Goal: Check status: Check status

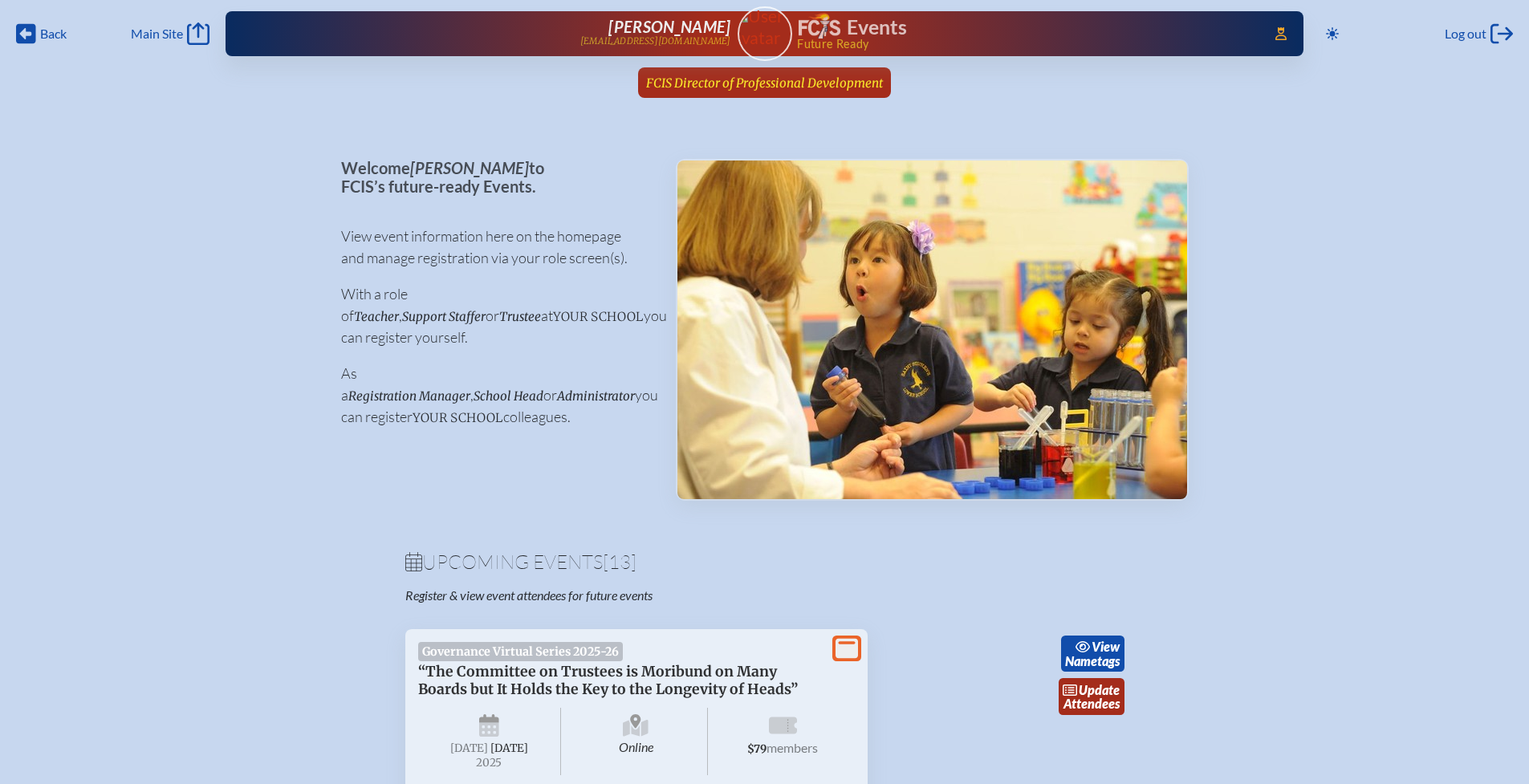
click at [759, 82] on span "FCIS Director of Professional Development" at bounding box center [764, 83] width 237 height 15
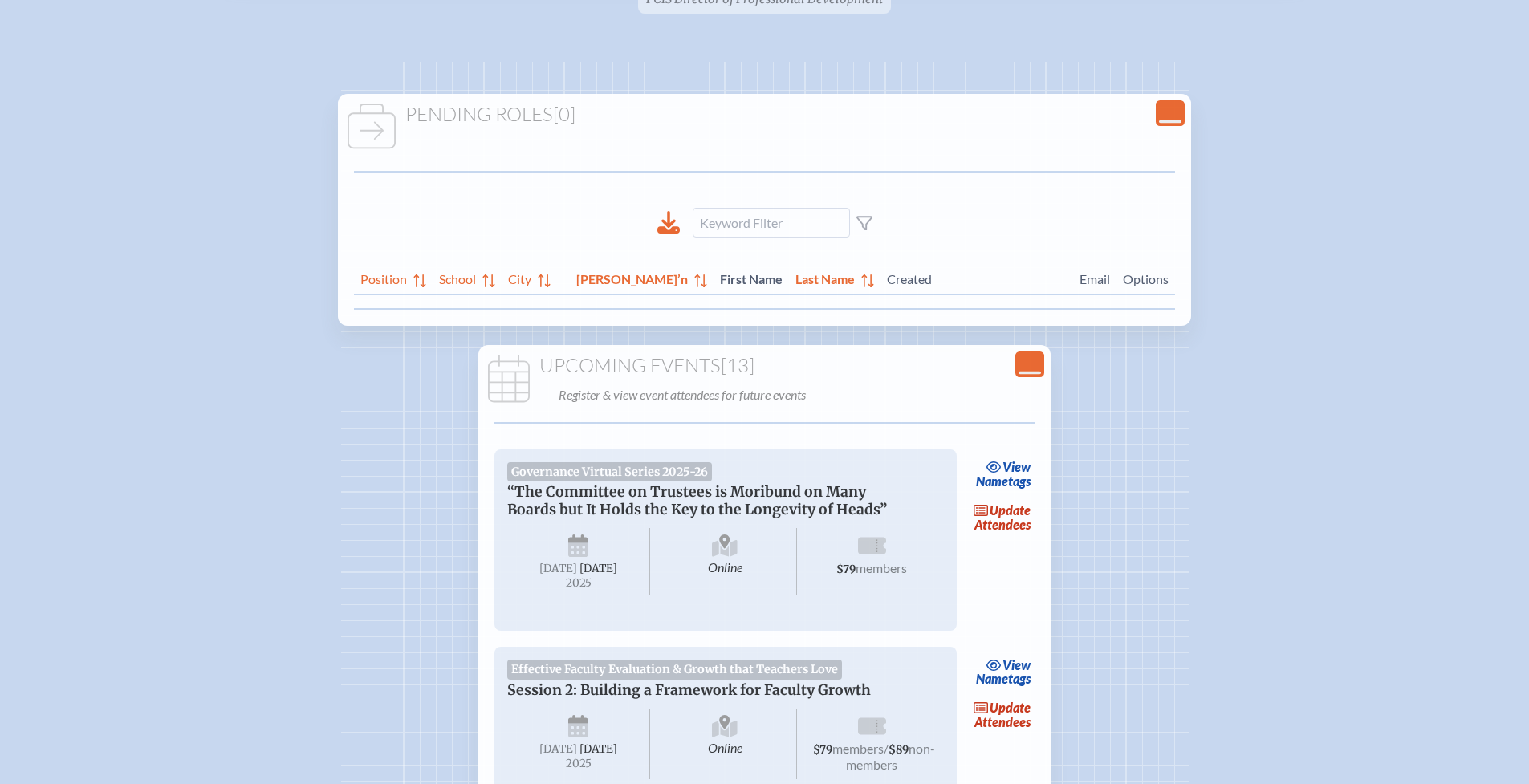
scroll to position [98, 0]
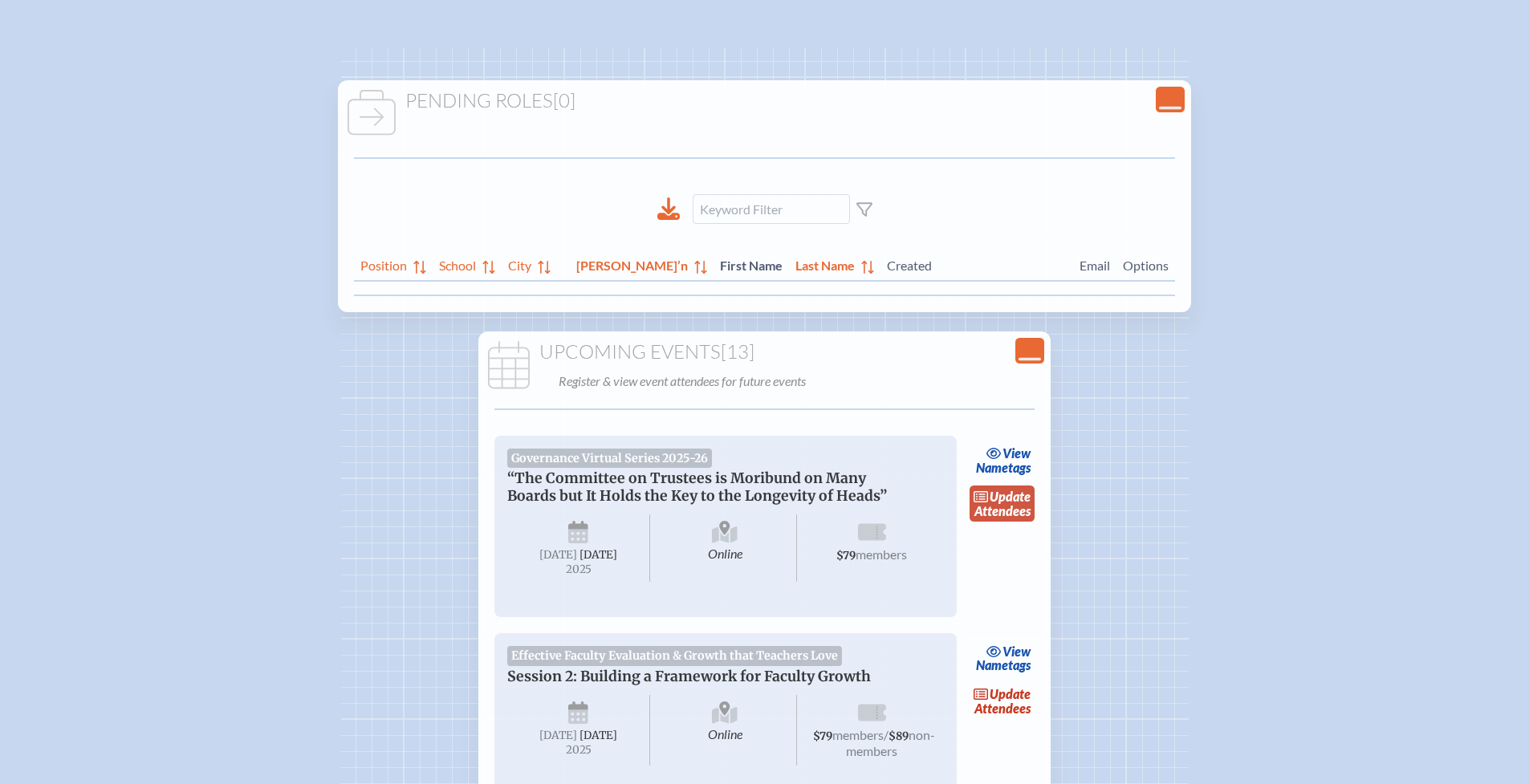
click at [1006, 502] on link "update Attendees" at bounding box center [1003, 504] width 66 height 37
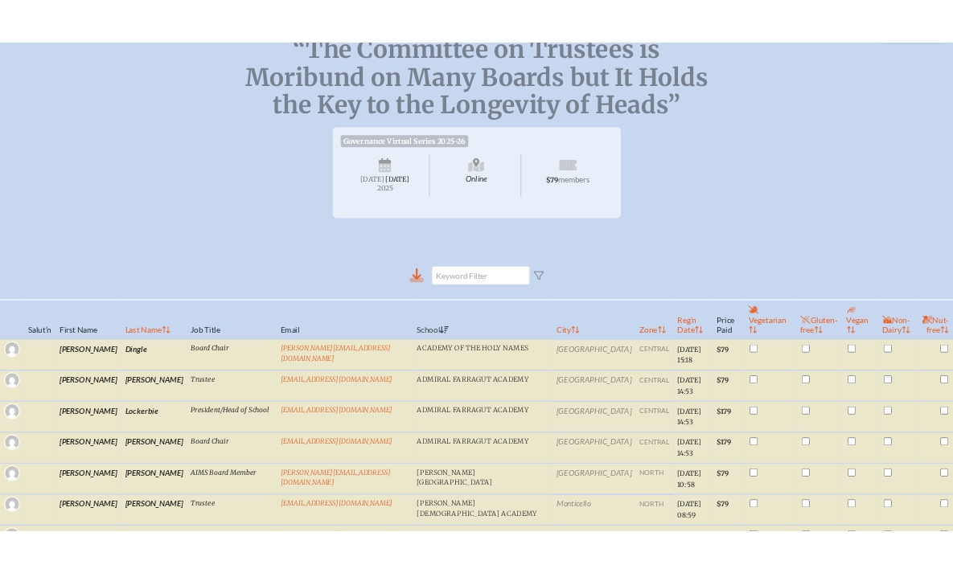
scroll to position [247, 0]
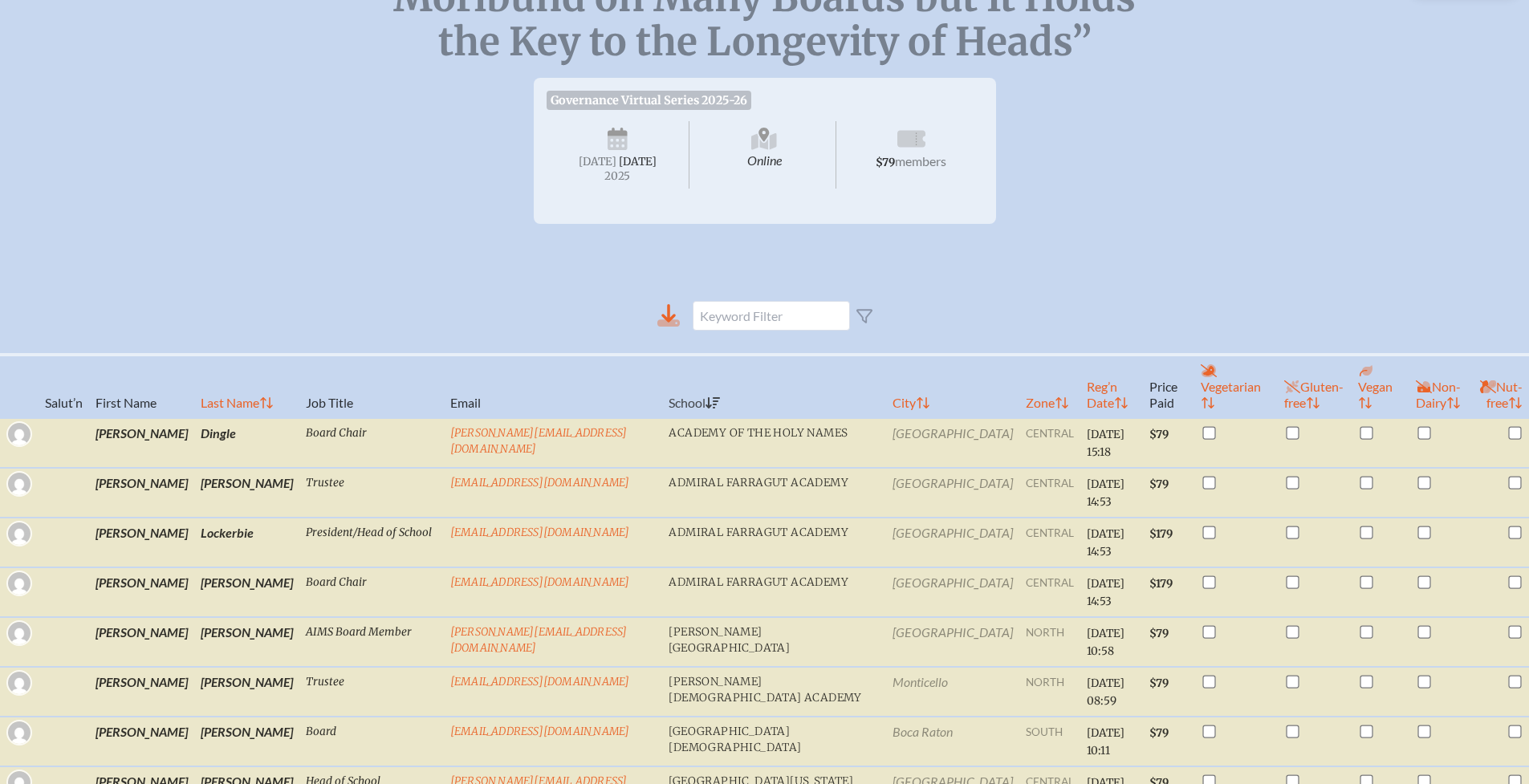
click at [668, 326] on icon at bounding box center [669, 315] width 23 height 23
